Goal: Check status

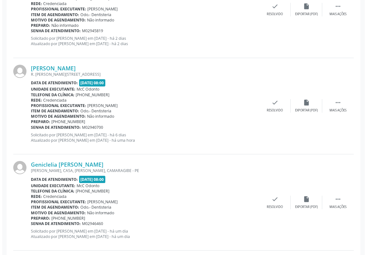
scroll to position [229, 0]
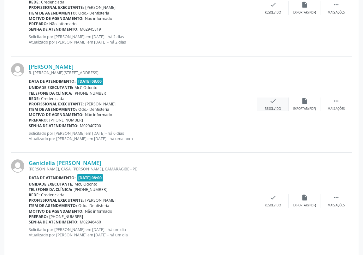
click at [272, 101] on icon "check" at bounding box center [272, 100] width 7 height 7
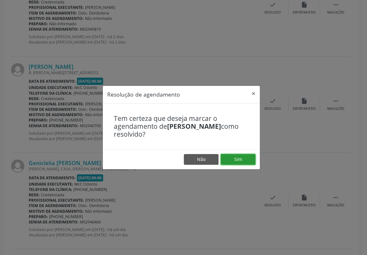
click at [238, 156] on button "Sim" at bounding box center [238, 159] width 35 height 11
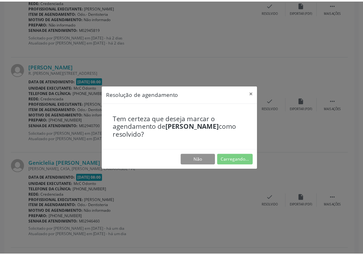
scroll to position [0, 0]
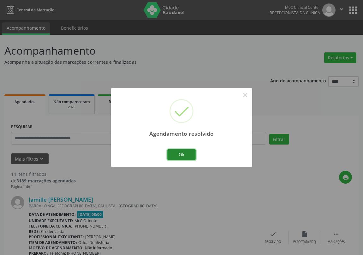
click at [186, 155] on button "Ok" at bounding box center [181, 154] width 28 height 11
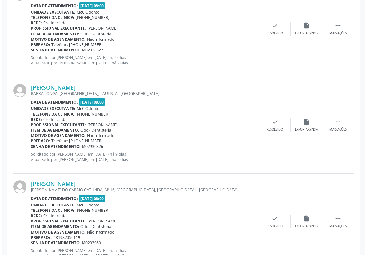
scroll to position [258, 0]
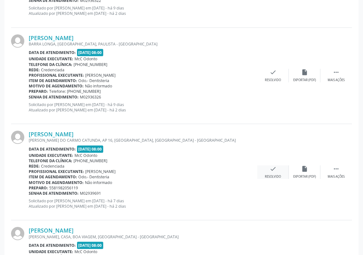
click at [272, 171] on icon "check" at bounding box center [272, 168] width 7 height 7
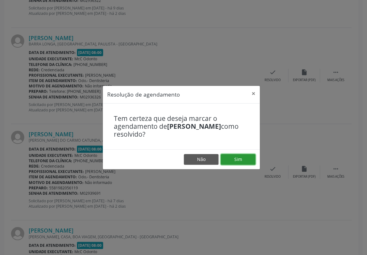
drag, startPoint x: 242, startPoint y: 159, endPoint x: 244, endPoint y: 162, distance: 3.4
click at [242, 158] on button "Sim" at bounding box center [238, 159] width 35 height 11
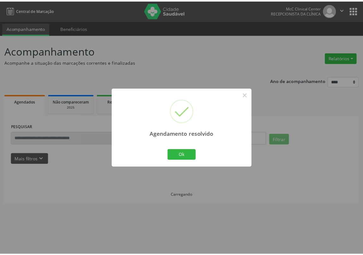
scroll to position [0, 0]
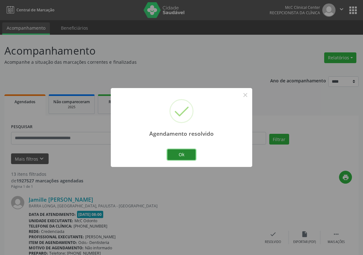
click at [186, 155] on button "Ok" at bounding box center [181, 154] width 28 height 11
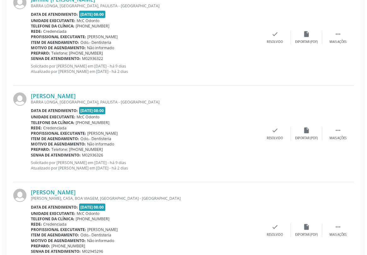
scroll to position [201, 0]
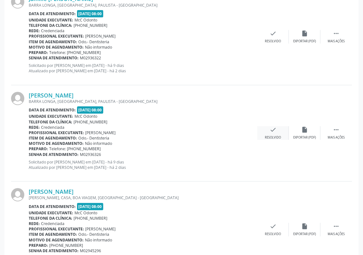
click at [271, 131] on icon "check" at bounding box center [272, 129] width 7 height 7
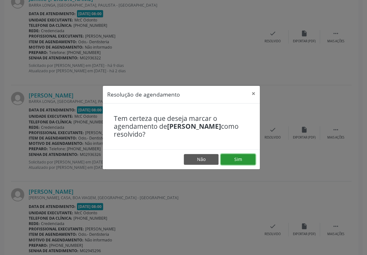
drag, startPoint x: 246, startPoint y: 157, endPoint x: 213, endPoint y: 82, distance: 81.8
click at [246, 157] on button "Sim" at bounding box center [238, 159] width 35 height 11
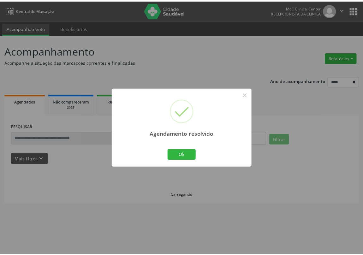
scroll to position [0, 0]
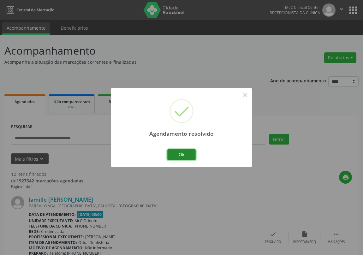
click at [181, 151] on button "Ok" at bounding box center [181, 154] width 28 height 11
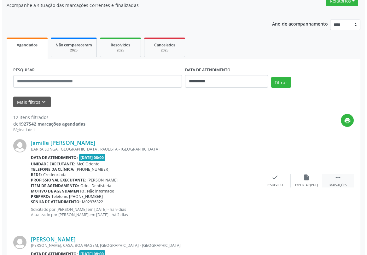
scroll to position [57, 0]
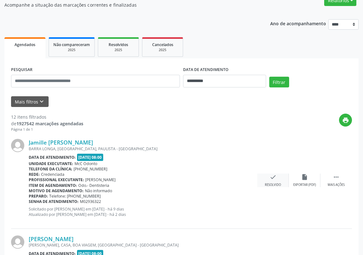
click at [271, 178] on icon "check" at bounding box center [272, 177] width 7 height 7
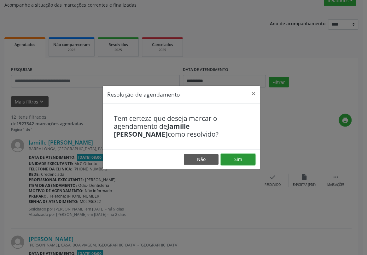
click at [236, 157] on button "Sim" at bounding box center [238, 159] width 35 height 11
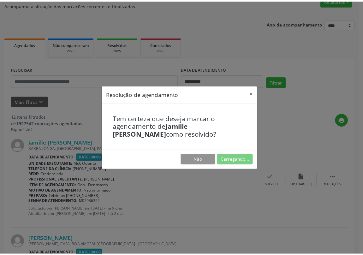
scroll to position [0, 0]
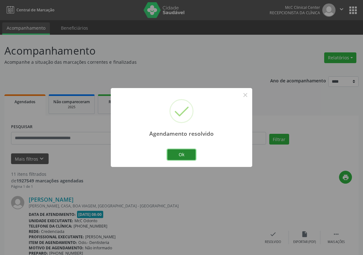
click at [192, 153] on button "Ok" at bounding box center [181, 154] width 28 height 11
